Goal: Task Accomplishment & Management: Manage account settings

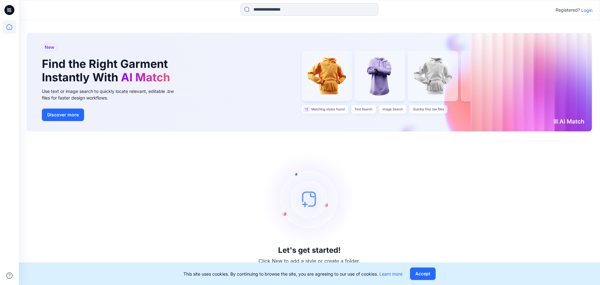
click at [588, 9] on p "Login" at bounding box center [587, 10] width 11 height 7
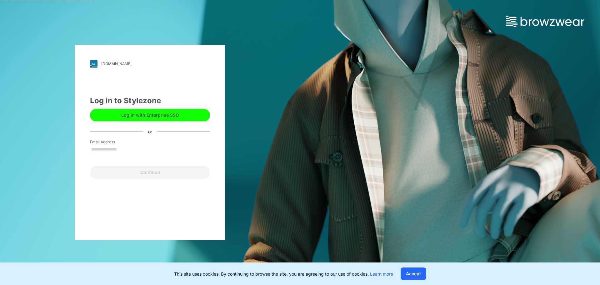
click at [115, 149] on input "Email Address" at bounding box center [150, 149] width 120 height 9
type input "**********"
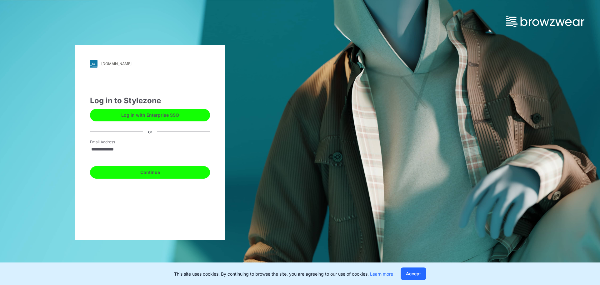
click at [155, 173] on button "Continue" at bounding box center [150, 172] width 120 height 13
